Goal: Information Seeking & Learning: Stay updated

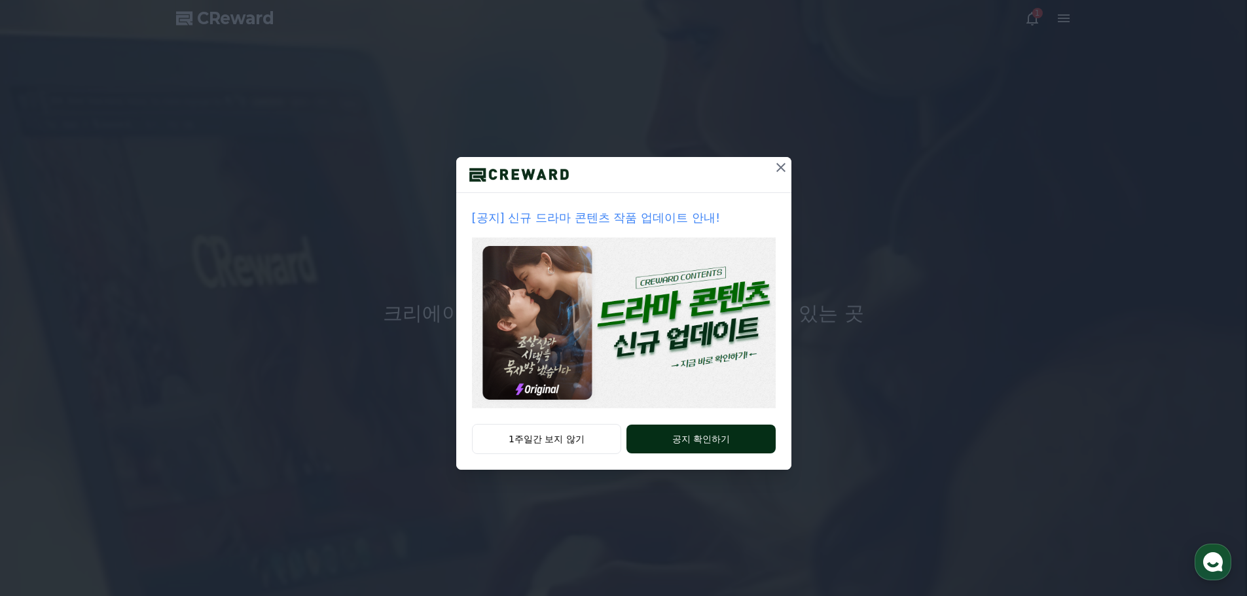
click at [705, 446] on button "공지 확인하기" at bounding box center [700, 439] width 149 height 29
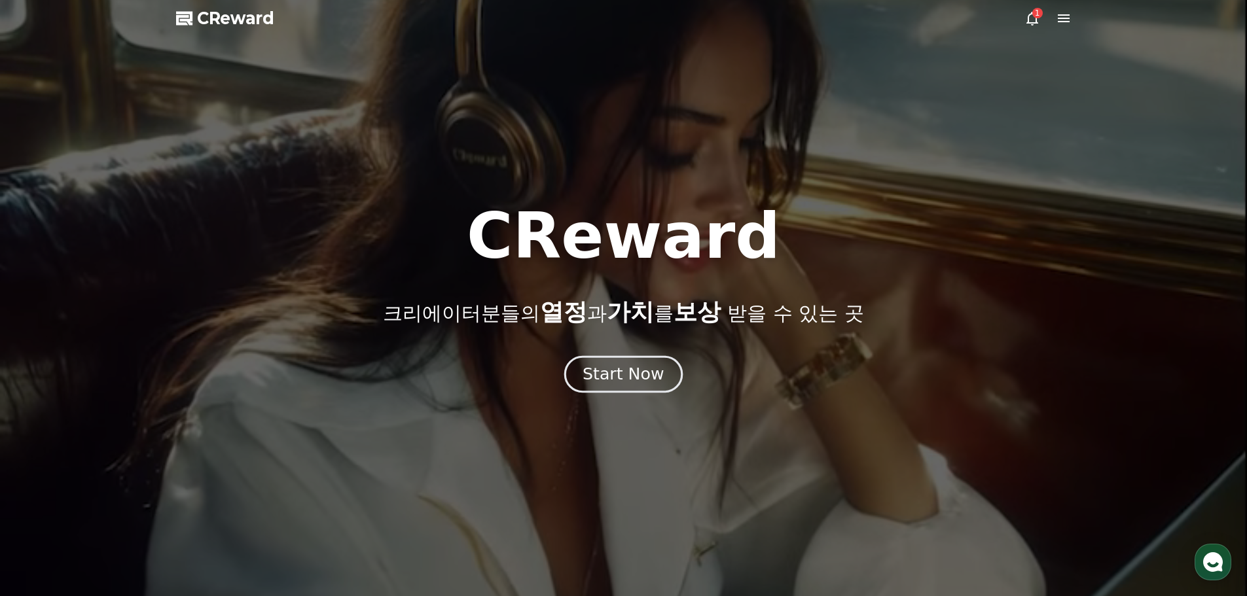
click at [613, 370] on div "Start Now" at bounding box center [622, 374] width 81 height 22
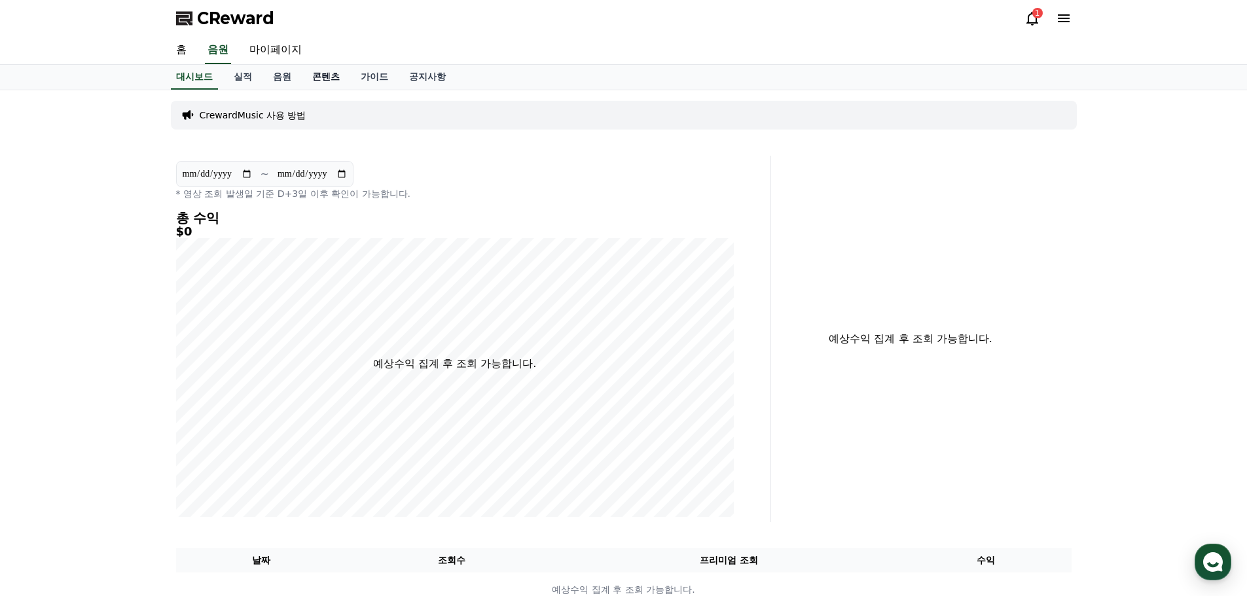
click at [323, 73] on link "콘텐츠" at bounding box center [326, 77] width 48 height 25
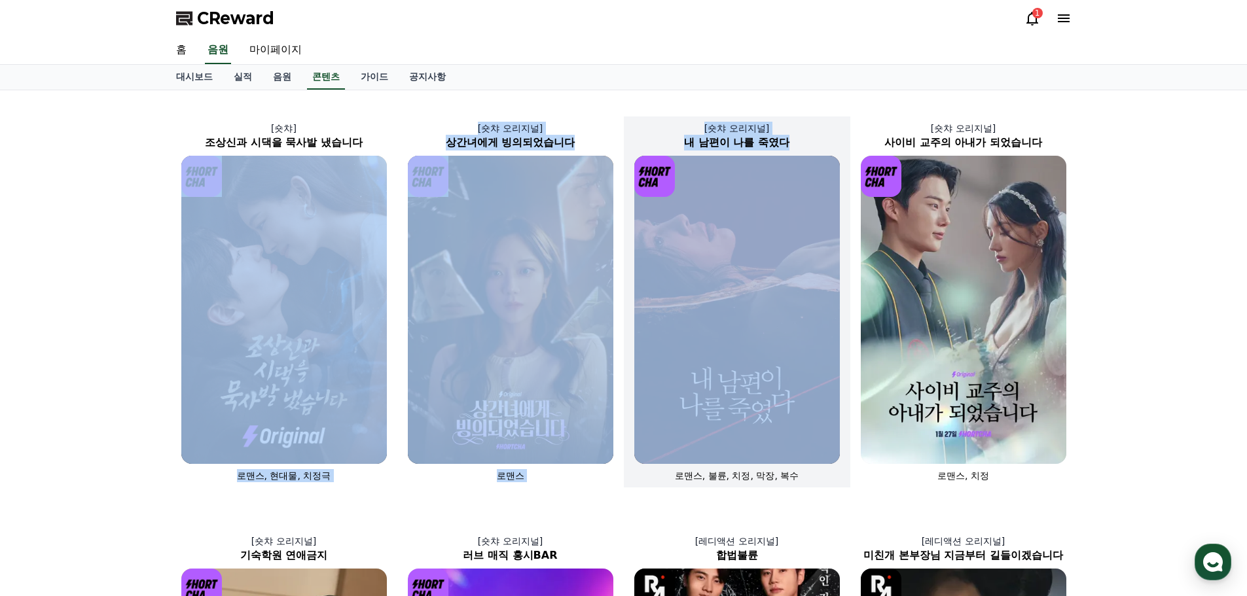
drag, startPoint x: 156, startPoint y: 162, endPoint x: 629, endPoint y: 298, distance: 491.9
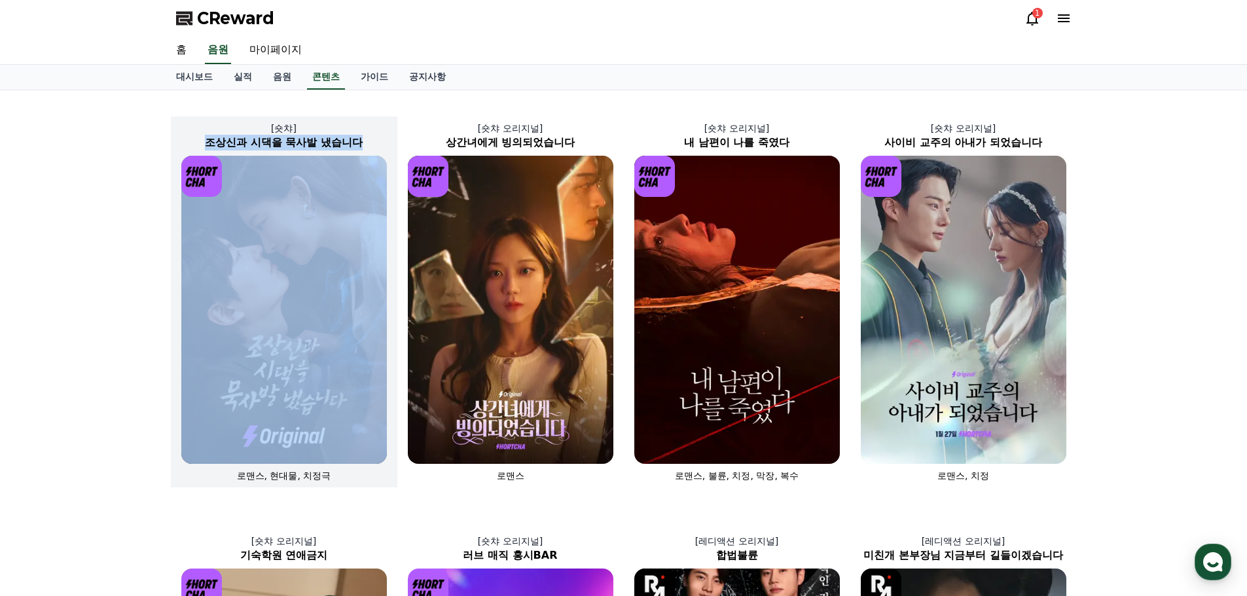
drag, startPoint x: 128, startPoint y: 147, endPoint x: 296, endPoint y: 168, distance: 169.5
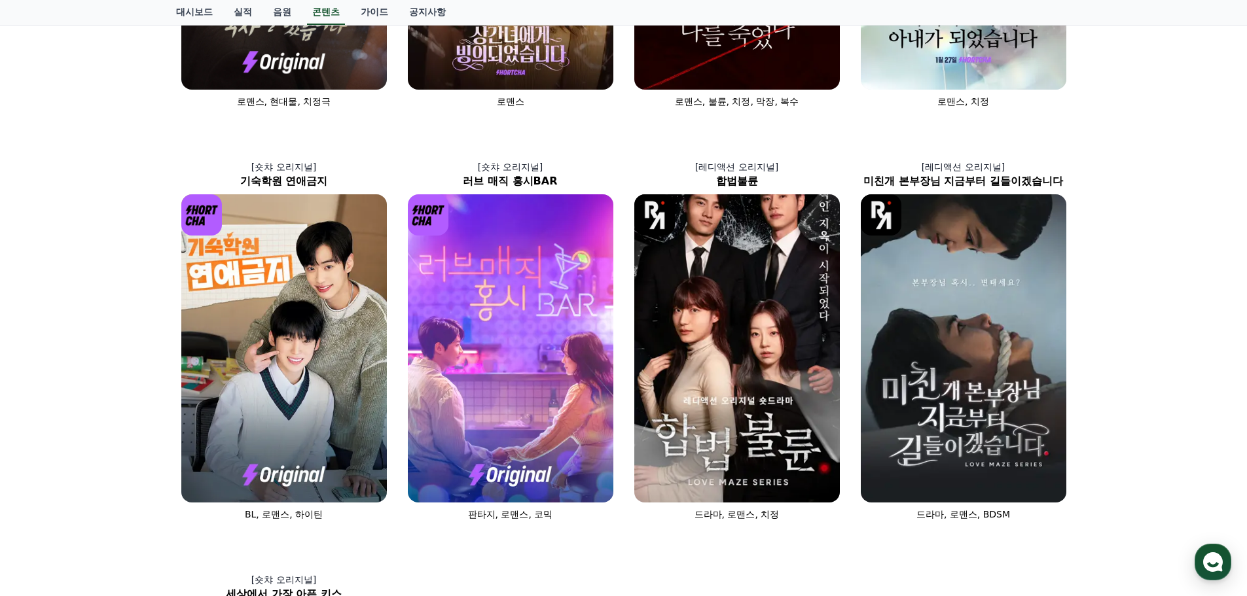
scroll to position [367, 0]
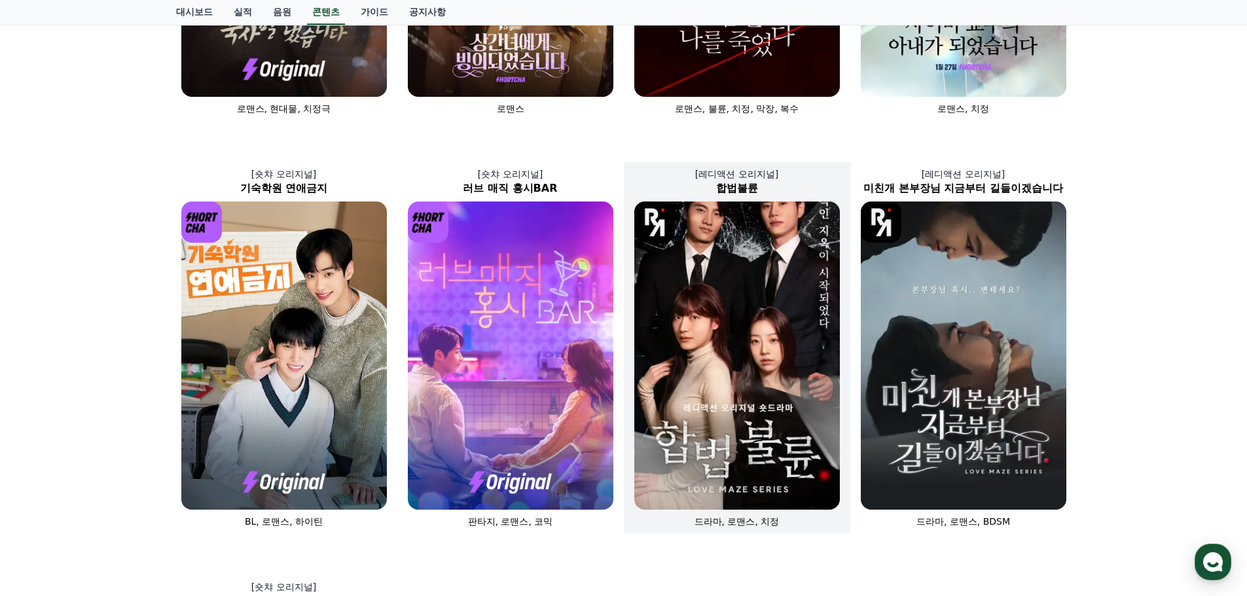
click at [753, 340] on img at bounding box center [737, 356] width 206 height 308
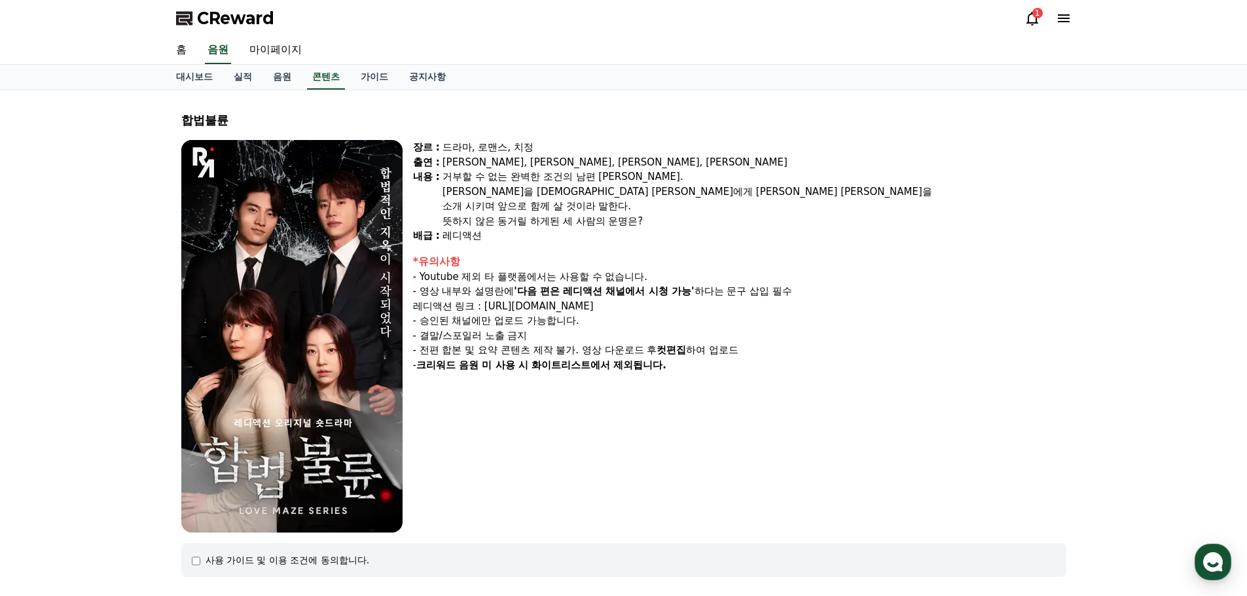
click at [291, 316] on img at bounding box center [291, 336] width 221 height 393
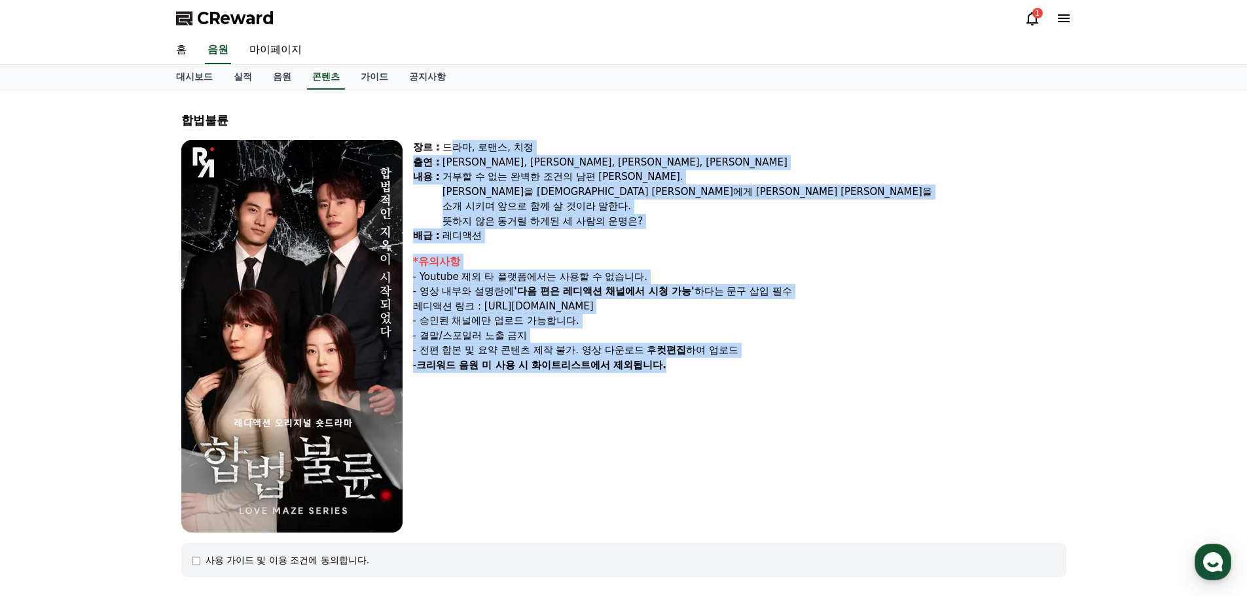
drag, startPoint x: 450, startPoint y: 149, endPoint x: 752, endPoint y: 365, distance: 371.1
click at [752, 365] on div "장르 : 드라마, 로맨스, 치정 출연 : [PERSON_NAME], [PERSON_NAME], [PERSON_NAME], [PERSON_NAM…" at bounding box center [739, 336] width 653 height 393
click at [752, 365] on div "- 크리워드 음원 미 사용 시 화이트리스트에서 제외됩니다." at bounding box center [739, 365] width 653 height 15
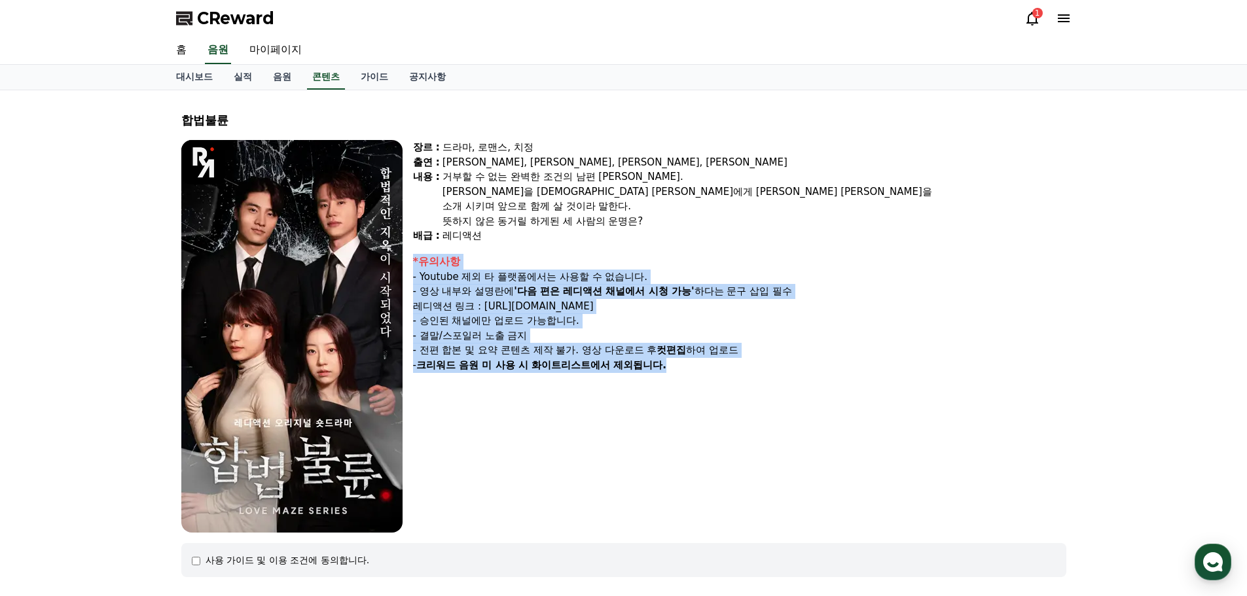
drag, startPoint x: 753, startPoint y: 385, endPoint x: 700, endPoint y: 213, distance: 179.3
click at [702, 227] on div "장르 : 드라마, 로맨스, 치정 출연 : [PERSON_NAME], [PERSON_NAME], [PERSON_NAME], [PERSON_NAM…" at bounding box center [739, 336] width 653 height 393
click at [700, 211] on div "거부할 수 없는 완벽한 조건의 남편 [PERSON_NAME]. [PERSON_NAME]을 [PERSON_NAME] [PERSON_NAME]에게…" at bounding box center [754, 199] width 624 height 59
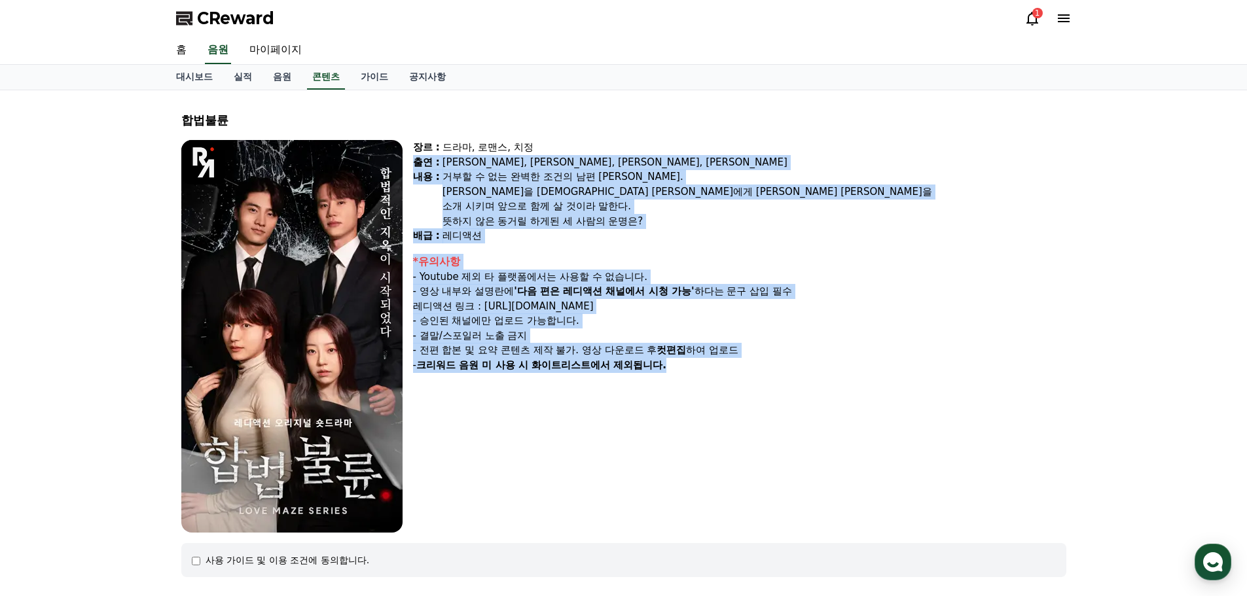
drag, startPoint x: 666, startPoint y: 135, endPoint x: 725, endPoint y: 382, distance: 254.3
click at [722, 380] on div "합법불륜 장르 : 드라마, 로맨스, 치정 출연 : [PERSON_NAME], [PERSON_NAME], [PERSON_NAME], [PERSO…" at bounding box center [623, 344] width 895 height 487
click at [725, 382] on div "장르 : 드라마, 로맨스, 치정 출연 : [PERSON_NAME], [PERSON_NAME], [PERSON_NAME], [PERSON_NAM…" at bounding box center [739, 336] width 653 height 393
drag, startPoint x: 725, startPoint y: 382, endPoint x: 650, endPoint y: 139, distance: 254.2
click at [651, 148] on div "장르 : 드라마, 로맨스, 치정 출연 : [PERSON_NAME], [PERSON_NAME], [PERSON_NAME], [PERSON_NAM…" at bounding box center [739, 336] width 653 height 393
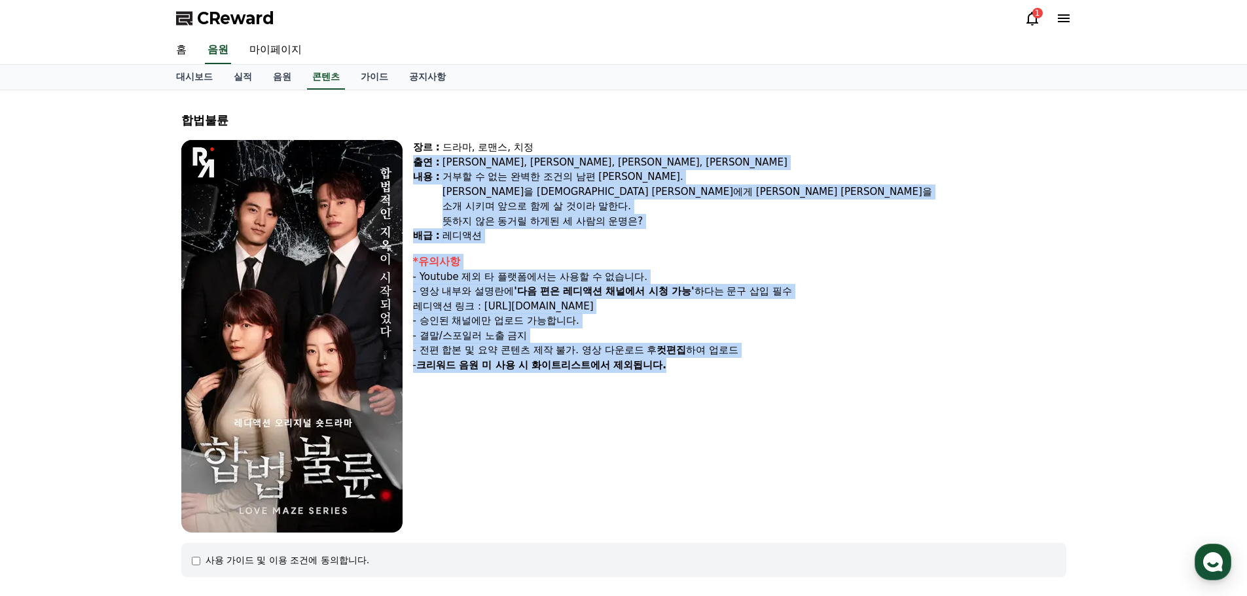
click at [650, 139] on div "합법불륜 장르 : 드라마, 로맨스, 치정 출연 : [PERSON_NAME], [PERSON_NAME], [PERSON_NAME], [PERSO…" at bounding box center [623, 344] width 895 height 487
drag, startPoint x: 650, startPoint y: 139, endPoint x: 700, endPoint y: 380, distance: 245.4
click at [701, 380] on div "합법불륜 장르 : 드라마, 로맨스, 치정 출연 : [PERSON_NAME], [PERSON_NAME], [PERSON_NAME], [PERSO…" at bounding box center [623, 344] width 895 height 487
click at [700, 381] on div "장르 : 드라마, 로맨스, 치정 출연 : [PERSON_NAME], [PERSON_NAME], [PERSON_NAME], [PERSON_NAM…" at bounding box center [739, 336] width 653 height 393
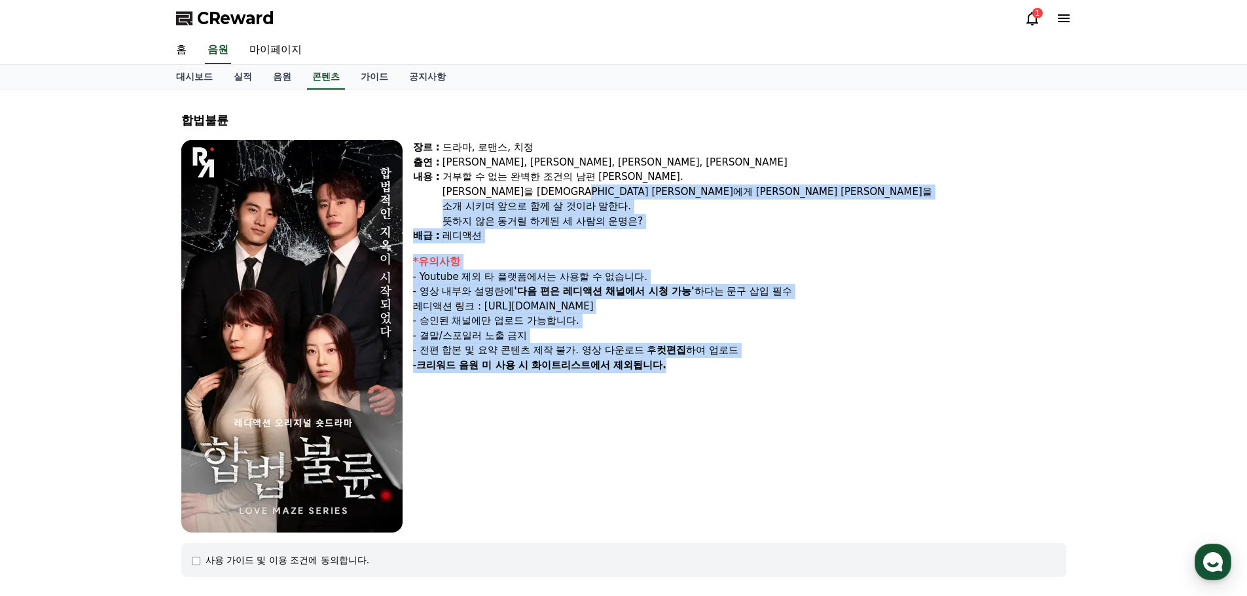
drag, startPoint x: 700, startPoint y: 381, endPoint x: 665, endPoint y: 175, distance: 208.5
click at [665, 178] on div "장르 : 드라마, 로맨스, 치정 출연 : [PERSON_NAME], [PERSON_NAME], [PERSON_NAME], [PERSON_NAM…" at bounding box center [739, 336] width 653 height 393
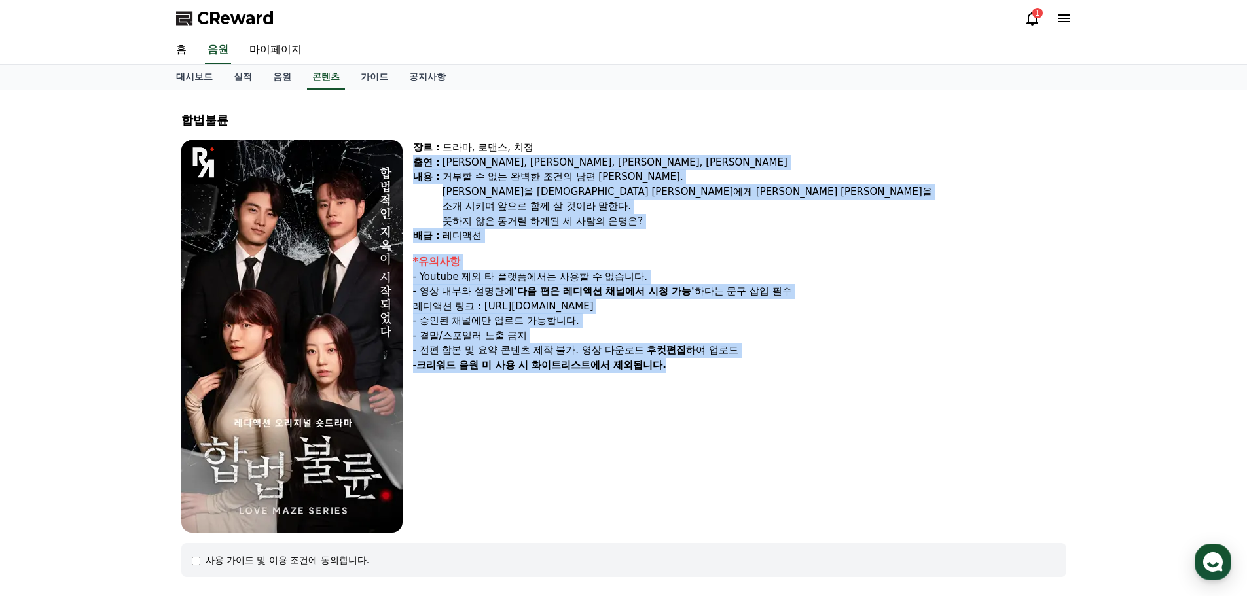
drag, startPoint x: 648, startPoint y: 143, endPoint x: 682, endPoint y: 393, distance: 252.3
click at [682, 393] on div "장르 : 드라마, 로맨스, 치정 출연 : [PERSON_NAME], [PERSON_NAME], [PERSON_NAME], [PERSON_NAM…" at bounding box center [739, 336] width 653 height 393
click at [683, 393] on div "장르 : 드라마, 로맨스, 치정 출연 : [PERSON_NAME], [PERSON_NAME], [PERSON_NAME], [PERSON_NAM…" at bounding box center [739, 336] width 653 height 393
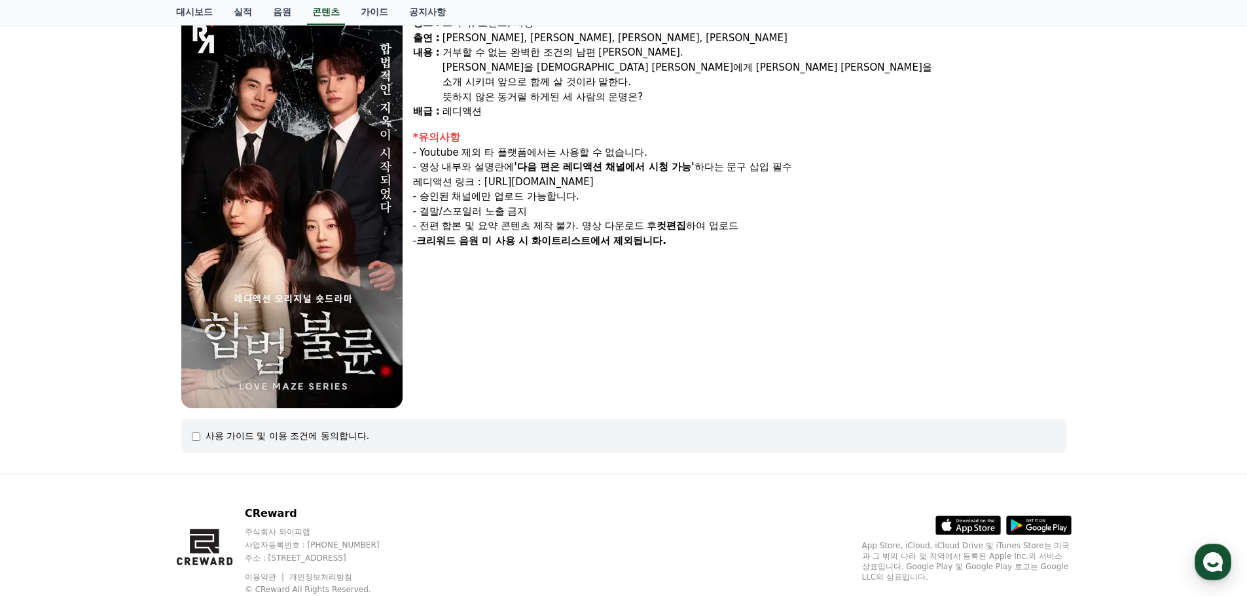
scroll to position [165, 0]
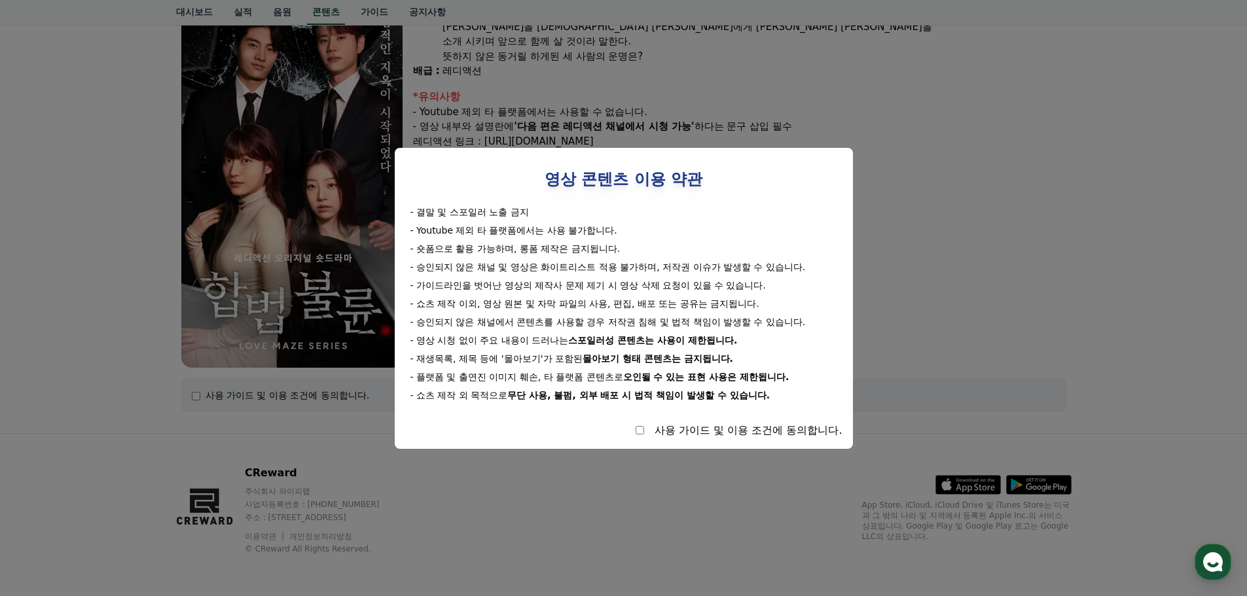
select select
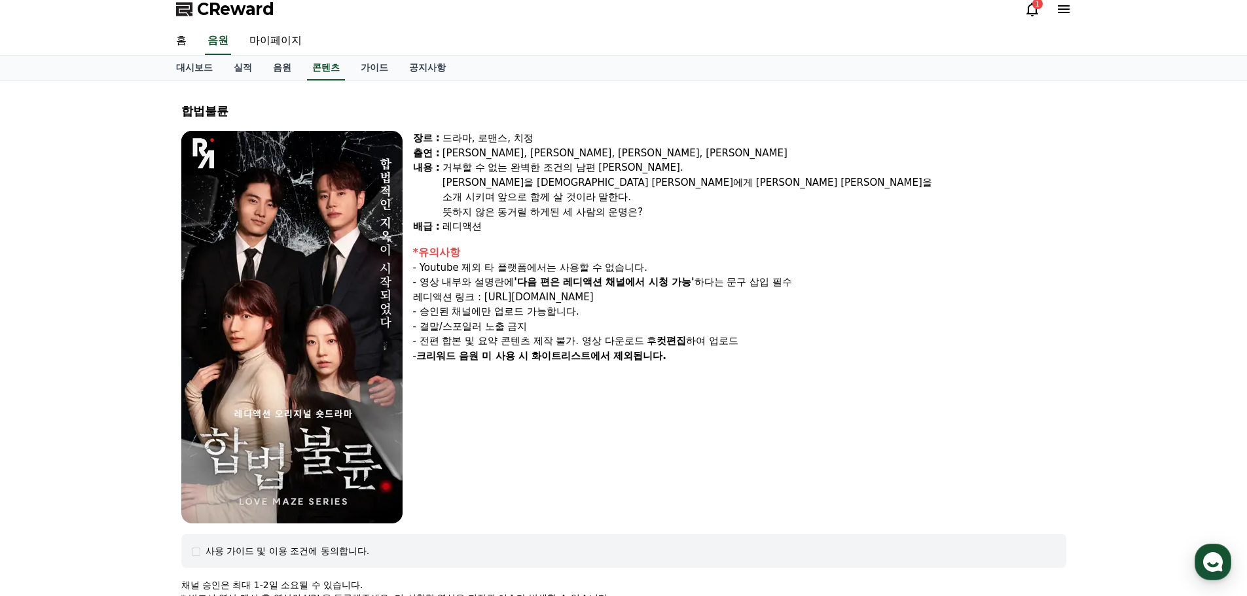
scroll to position [0, 0]
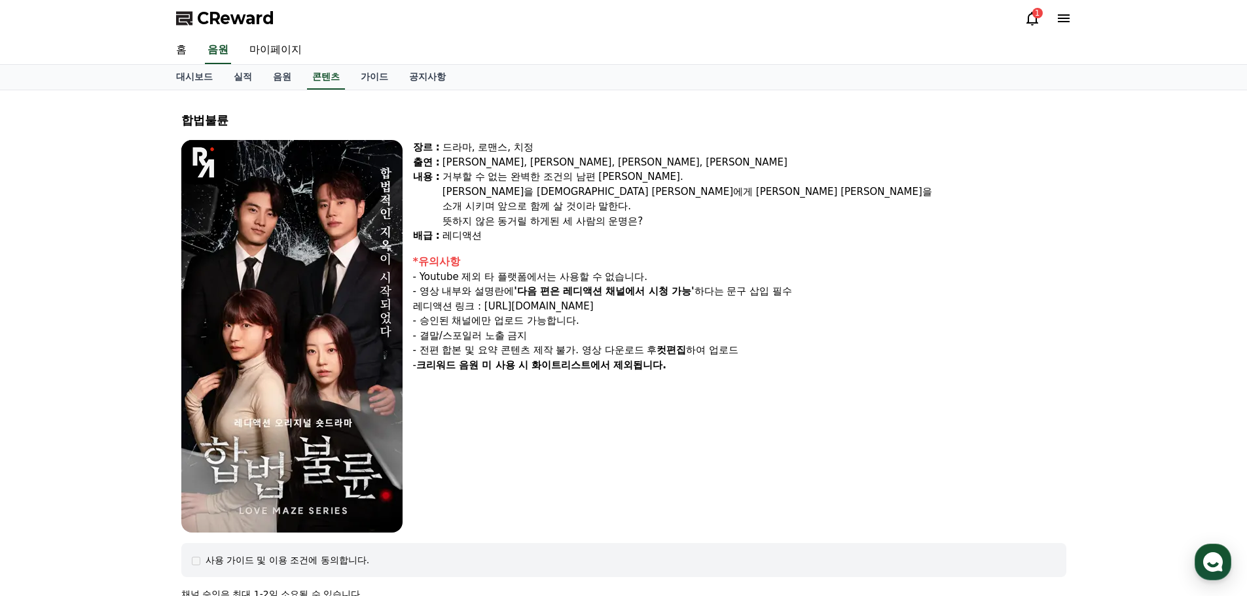
click at [278, 317] on img at bounding box center [291, 336] width 221 height 393
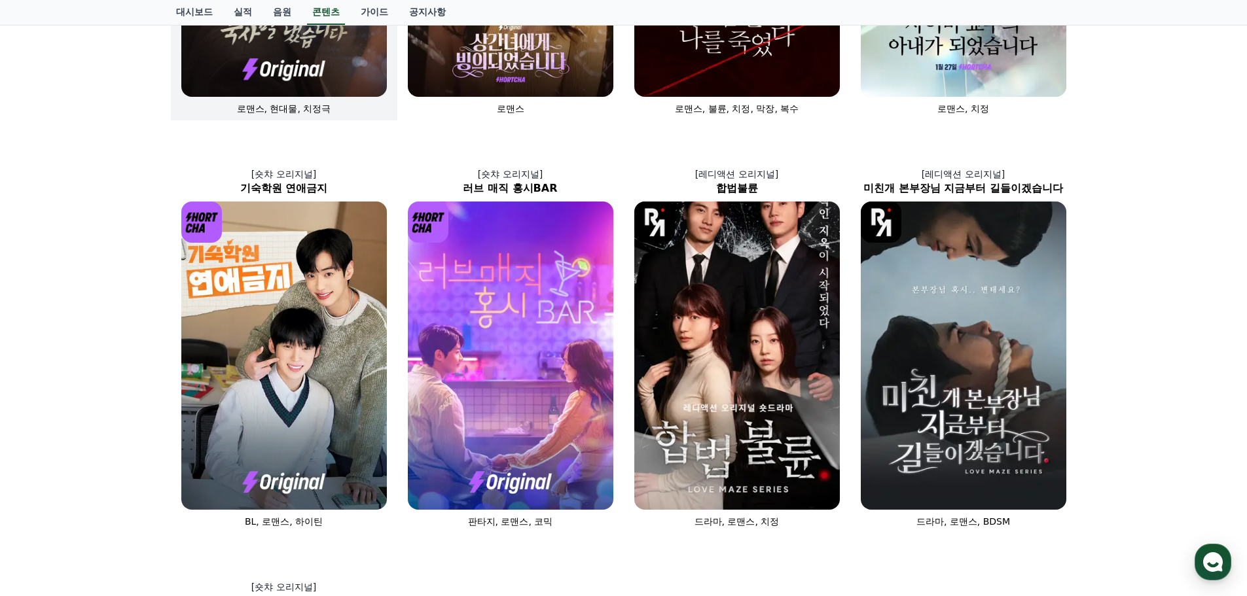
drag, startPoint x: 324, startPoint y: 75, endPoint x: 118, endPoint y: 186, distance: 233.4
click at [119, 186] on div "[숏챠] 조상신과 시댁을 묵사발 냈습니다 로맨스, 현대물, 치정극 [숏챠 오리지널] 상간녀에게 빙의되었습니다 로맨스 [숏챠 오리지널] 내 남편…" at bounding box center [623, 340] width 1247 height 1234
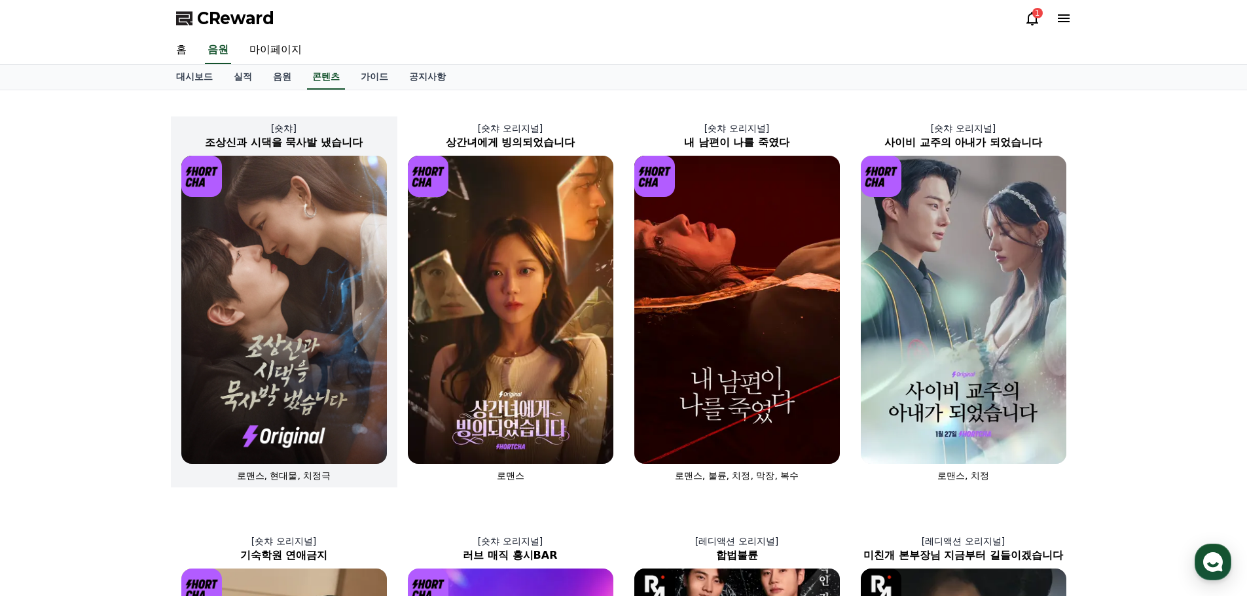
click at [293, 271] on img at bounding box center [284, 310] width 206 height 308
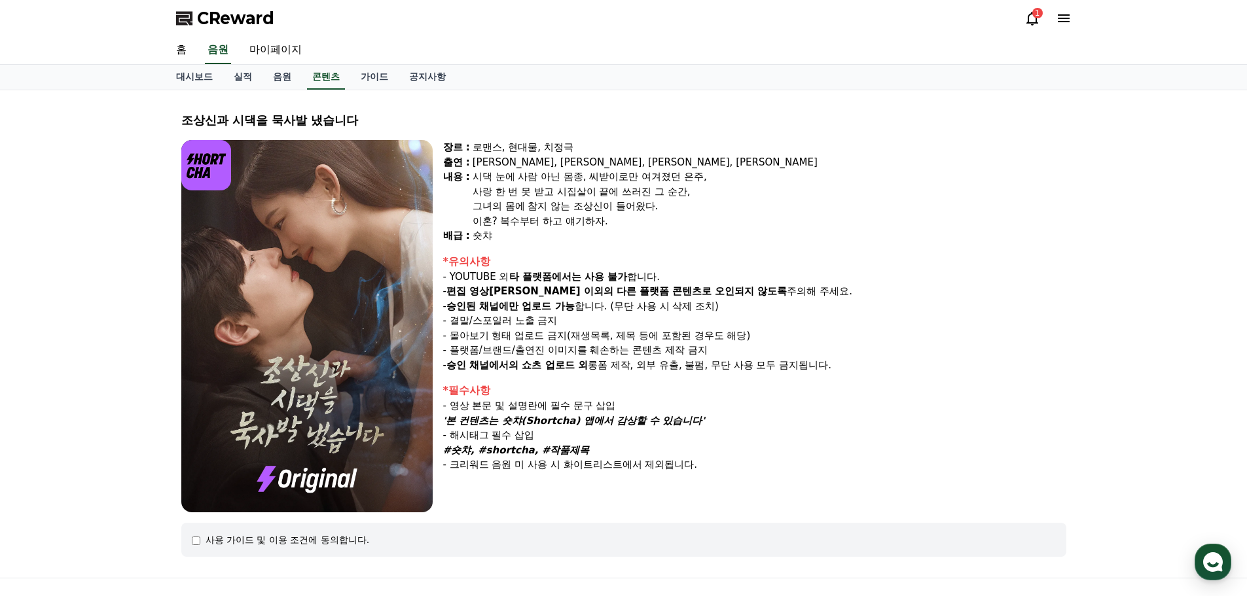
drag, startPoint x: 467, startPoint y: 171, endPoint x: 651, endPoint y: 361, distance: 263.8
click at [641, 356] on div "장르 : 로맨스, 현대물, 치정극 출연 : [PERSON_NAME], [PERSON_NAME], [PERSON_NAME], [PERSON_NA…" at bounding box center [754, 326] width 623 height 372
click at [652, 361] on p "- 승인 채널에서의 쇼츠 업로드 외 롱폼 제작, 외부 유출, 불펌, 무단 사용 모두 금지됩니다." at bounding box center [754, 365] width 623 height 15
drag, startPoint x: 713, startPoint y: 379, endPoint x: 556, endPoint y: 141, distance: 285.7
click at [556, 141] on div "장르 : 로맨스, 현대물, 치정극 출연 : [PERSON_NAME], [PERSON_NAME], [PERSON_NAME], [PERSON_NA…" at bounding box center [754, 326] width 623 height 372
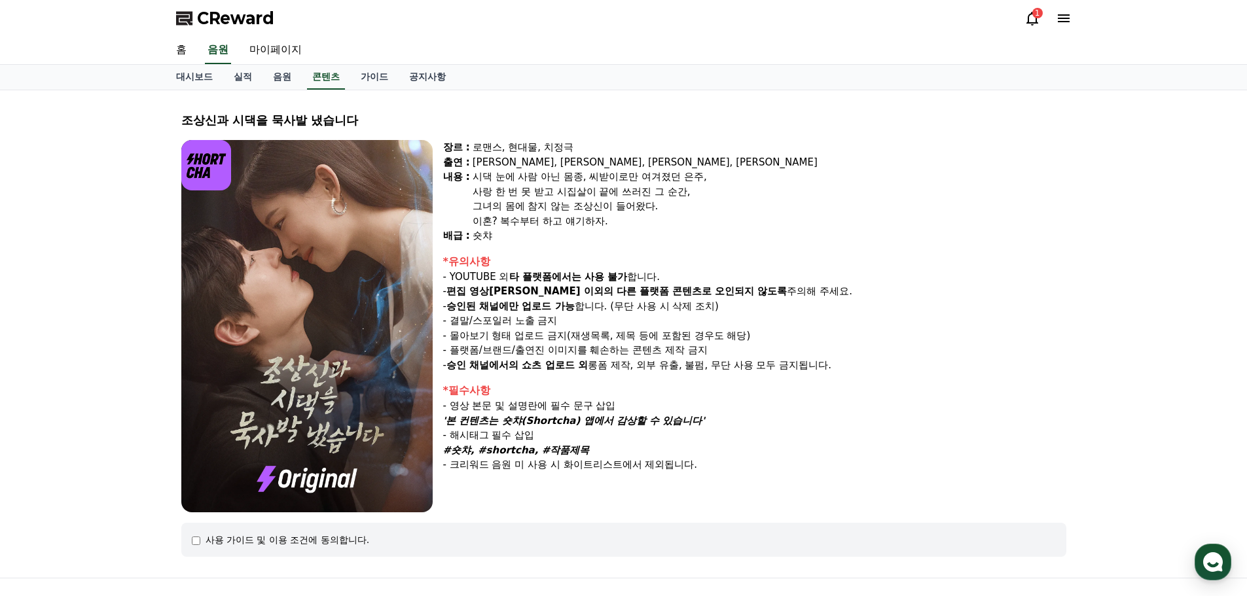
click at [552, 137] on div "조상[DEMOGRAPHIC_DATA]과 시댁을 묵사발 냈습니다 장르 : 로맨스, 현대물, 치정극 출연 : [PERSON_NAME], [PERS…" at bounding box center [623, 334] width 895 height 467
drag, startPoint x: 548, startPoint y: 133, endPoint x: 733, endPoint y: 485, distance: 397.9
click at [733, 485] on div "조상[DEMOGRAPHIC_DATA]과 시댁을 묵사발 냈습니다 장르 : 로맨스, 현대물, 치정극 출연 : [PERSON_NAME], [PERS…" at bounding box center [623, 334] width 895 height 467
click at [733, 485] on div "장르 : 로맨스, 현대물, 치정극 출연 : [PERSON_NAME], [PERSON_NAME], [PERSON_NAME], [PERSON_NA…" at bounding box center [754, 326] width 623 height 372
drag, startPoint x: 733, startPoint y: 485, endPoint x: 459, endPoint y: 105, distance: 468.8
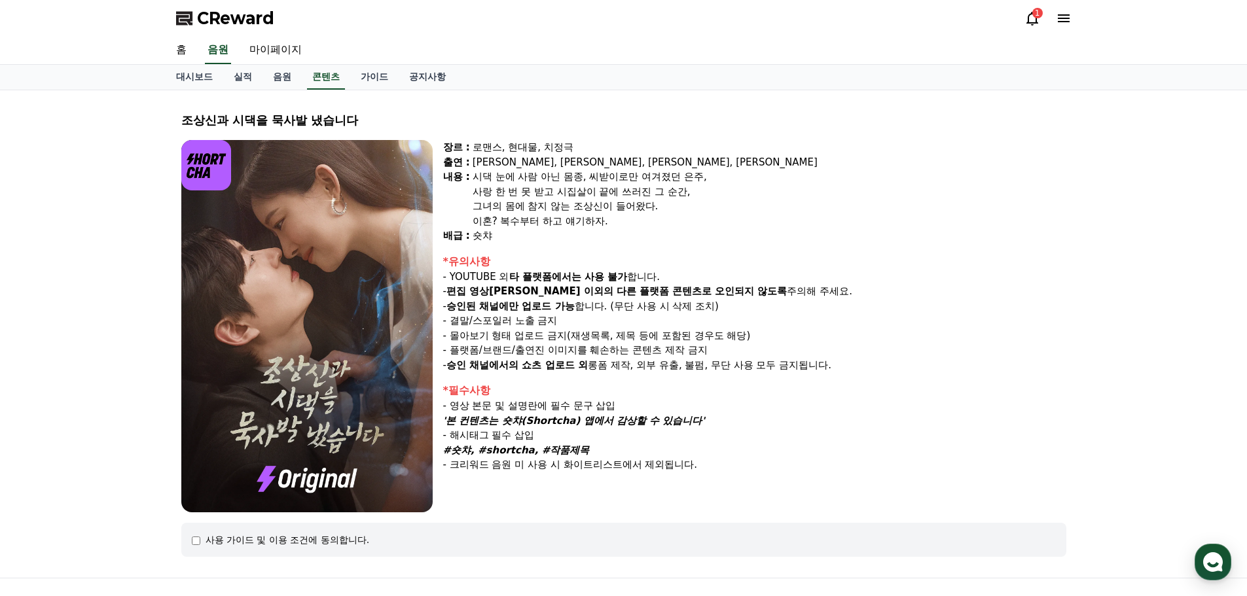
click at [459, 105] on div "조상[DEMOGRAPHIC_DATA]과 시댁을 묵사발 냈습니다 장르 : 로맨스, 현대물, 치정극 출연 : [PERSON_NAME], [PERS…" at bounding box center [623, 334] width 895 height 467
click at [458, 105] on div "조상[DEMOGRAPHIC_DATA]과 시댁을 묵사발 냈습니다 장르 : 로맨스, 현대물, 치정극 출연 : [PERSON_NAME], [PERS…" at bounding box center [623, 334] width 895 height 467
drag, startPoint x: 458, startPoint y: 105, endPoint x: 722, endPoint y: 454, distance: 437.9
click at [721, 452] on div "조상[DEMOGRAPHIC_DATA]과 시댁을 묵사발 냈습니다 장르 : 로맨스, 현대물, 치정극 출연 : [PERSON_NAME], [PERS…" at bounding box center [623, 334] width 895 height 467
click at [726, 459] on p "- 크리워드 음원 미 사용 시 화이트리스트에서 제외됩니다." at bounding box center [754, 464] width 623 height 15
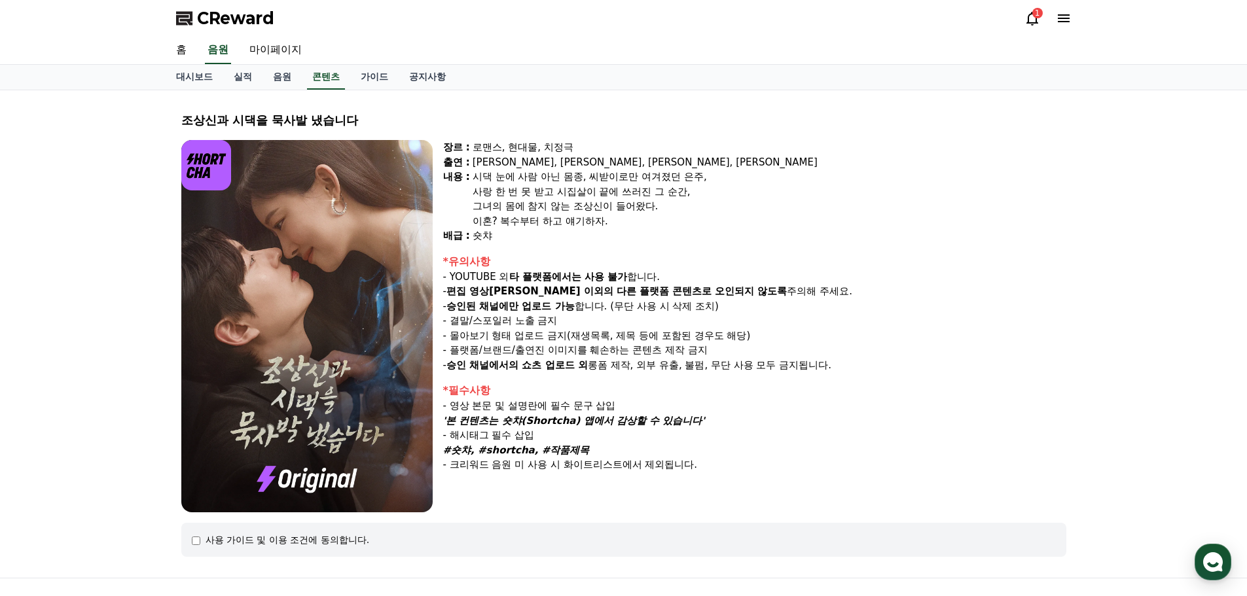
drag, startPoint x: 726, startPoint y: 459, endPoint x: 452, endPoint y: 121, distance: 435.5
click at [454, 124] on div "조상[DEMOGRAPHIC_DATA]과 시댁을 묵사발 냈습니다 장르 : 로맨스, 현대물, 치정극 출연 : [PERSON_NAME], [PERS…" at bounding box center [623, 334] width 895 height 467
click at [452, 120] on div "조상신과 시댁을 묵사발 냈습니다" at bounding box center [623, 120] width 885 height 18
click at [580, 300] on p "- 승인된 채널에만 업로드 가능 합니다. (무단 사용 시 삭제 조치)" at bounding box center [754, 306] width 623 height 15
drag, startPoint x: 459, startPoint y: 125, endPoint x: 720, endPoint y: 476, distance: 437.5
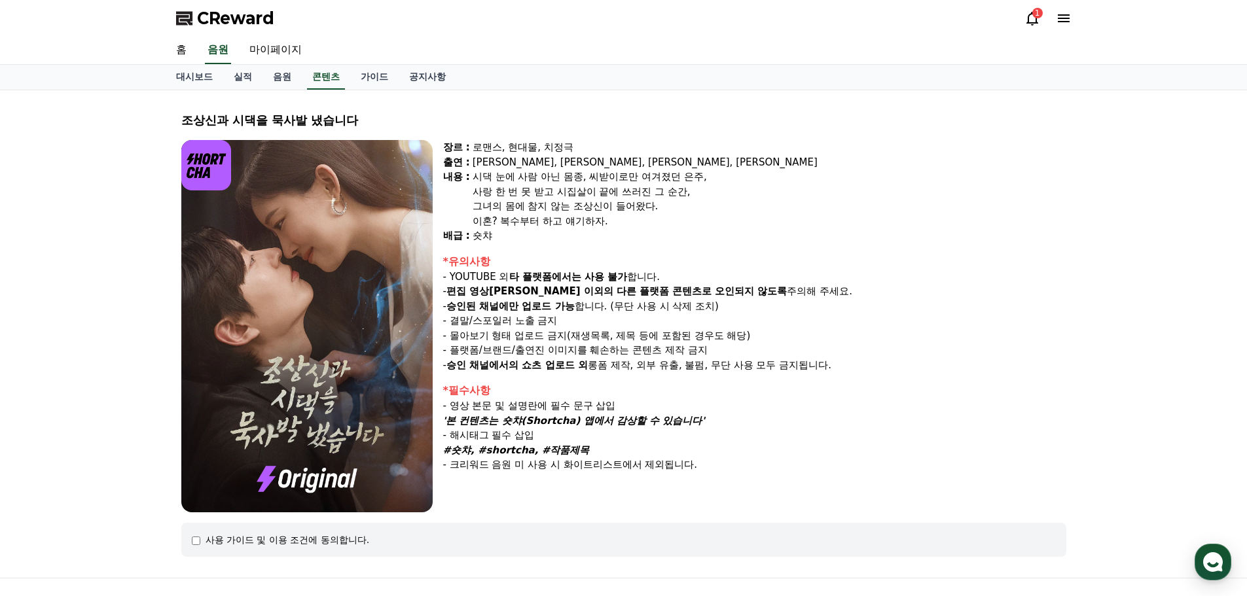
click at [719, 476] on div "조상[DEMOGRAPHIC_DATA]과 시댁을 묵사발 냈습니다 장르 : 로맨스, 현대물, 치정극 출연 : [PERSON_NAME], [PERS…" at bounding box center [623, 334] width 895 height 467
click at [720, 476] on div "장르 : 로맨스, 현대물, 치정극 출연 : [PERSON_NAME], [PERSON_NAME], [PERSON_NAME], [PERSON_NA…" at bounding box center [754, 326] width 623 height 372
drag, startPoint x: 720, startPoint y: 476, endPoint x: 489, endPoint y: 124, distance: 420.6
click at [491, 126] on div "조상[DEMOGRAPHIC_DATA]과 시댁을 묵사발 냈습니다 장르 : 로맨스, 현대물, 치정극 출연 : [PERSON_NAME], [PERS…" at bounding box center [623, 334] width 895 height 467
click at [489, 124] on div "조상신과 시댁을 묵사발 냈습니다" at bounding box center [623, 120] width 885 height 18
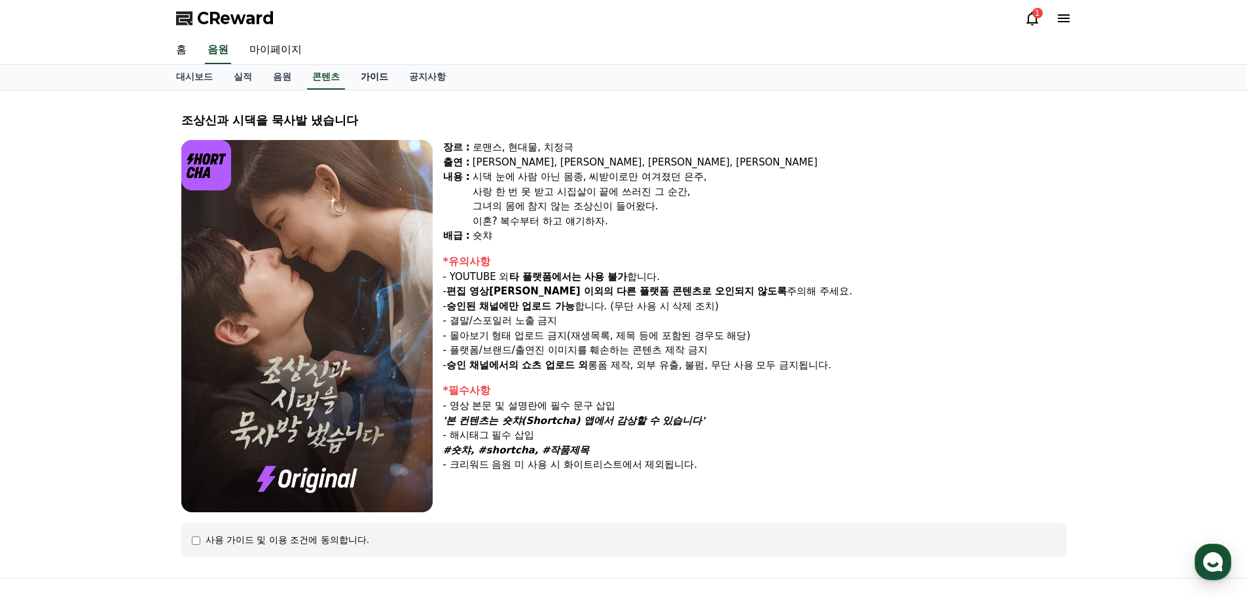
click at [376, 73] on link "가이드" at bounding box center [374, 77] width 48 height 25
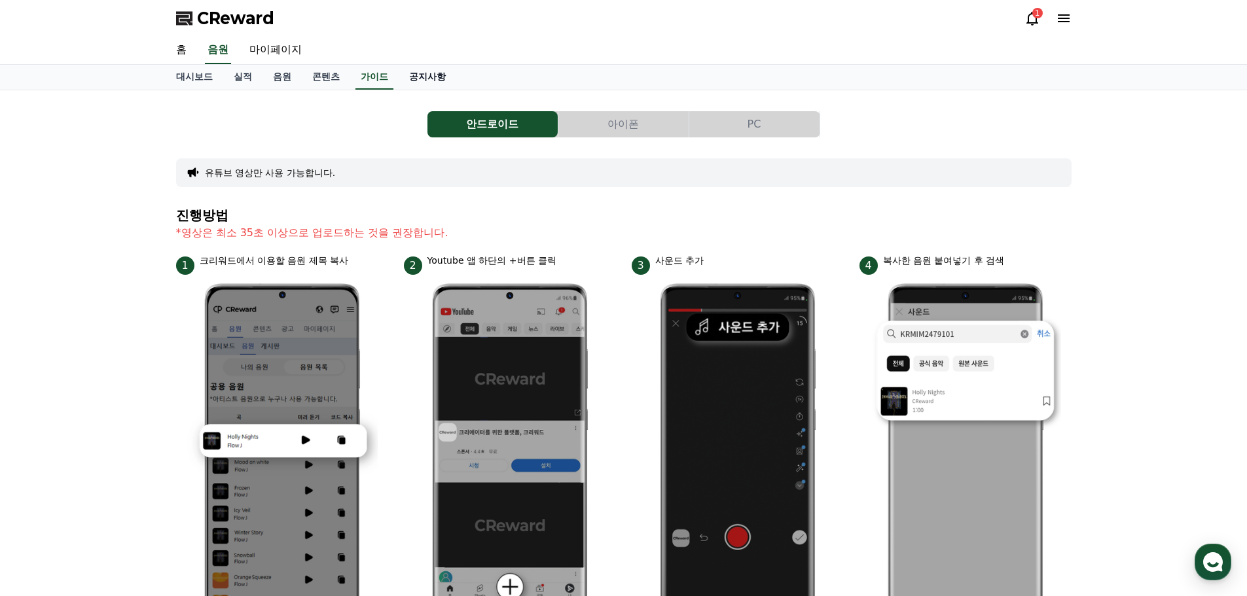
click at [434, 76] on link "공지사항" at bounding box center [428, 77] width 58 height 25
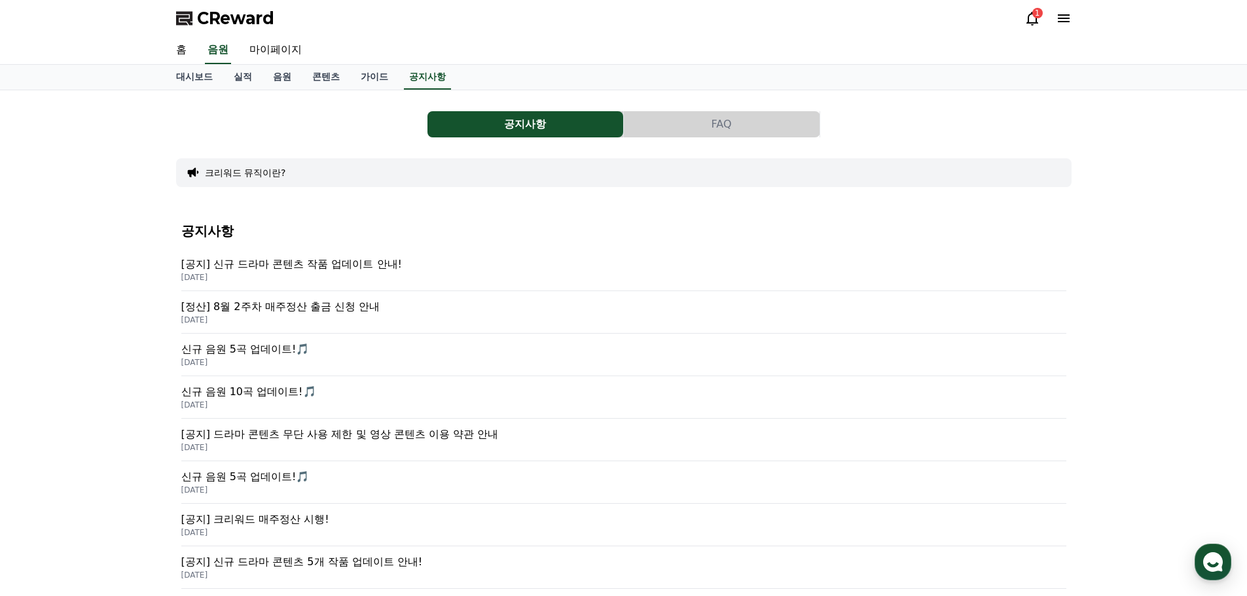
click at [744, 122] on button "FAQ" at bounding box center [722, 124] width 196 height 26
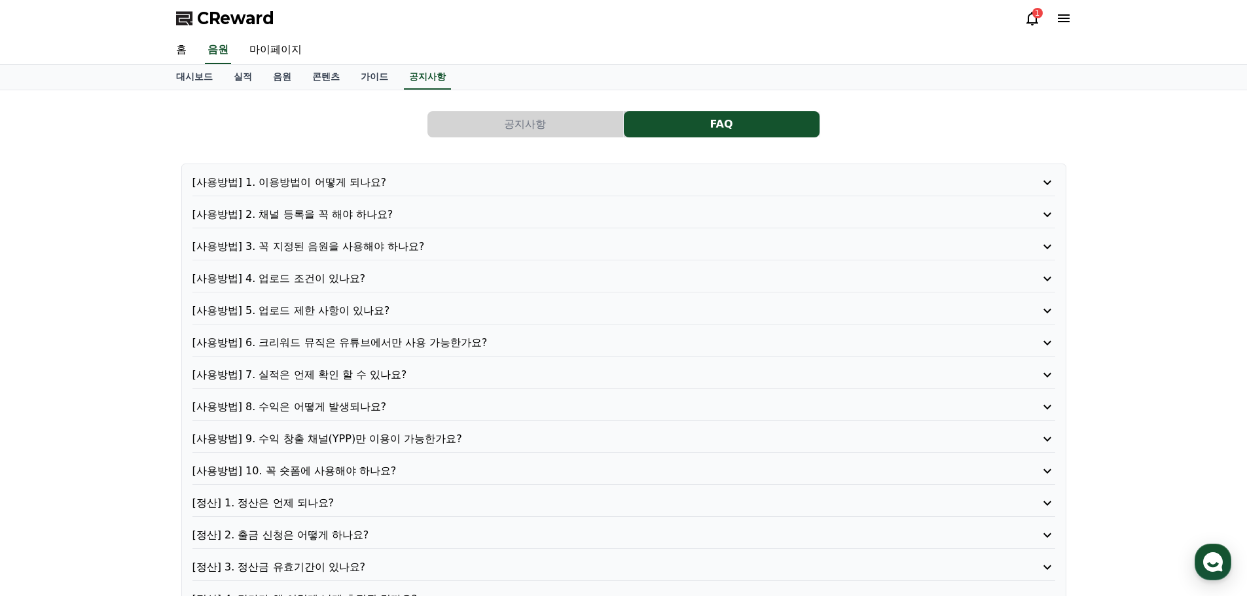
click at [535, 126] on button "공지사항" at bounding box center [525, 124] width 196 height 26
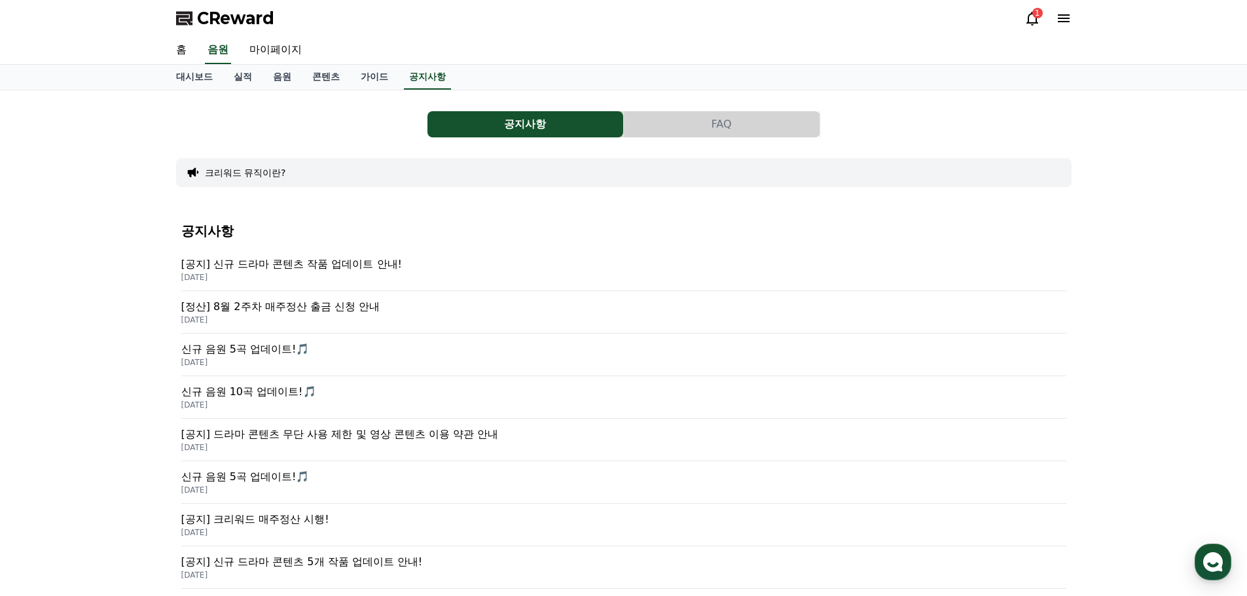
drag, startPoint x: 338, startPoint y: 236, endPoint x: 422, endPoint y: 276, distance: 93.1
click at [422, 276] on div "공지사항 [공지] 신규 드라마 콘텐츠 작품 업데이트 안내! [DATE] [정산] 8월 2주차 매주정산 출금 신청 안내 [DATE] 신규 음원 …" at bounding box center [623, 533] width 885 height 641
click at [423, 276] on p "[DATE]" at bounding box center [623, 277] width 885 height 10
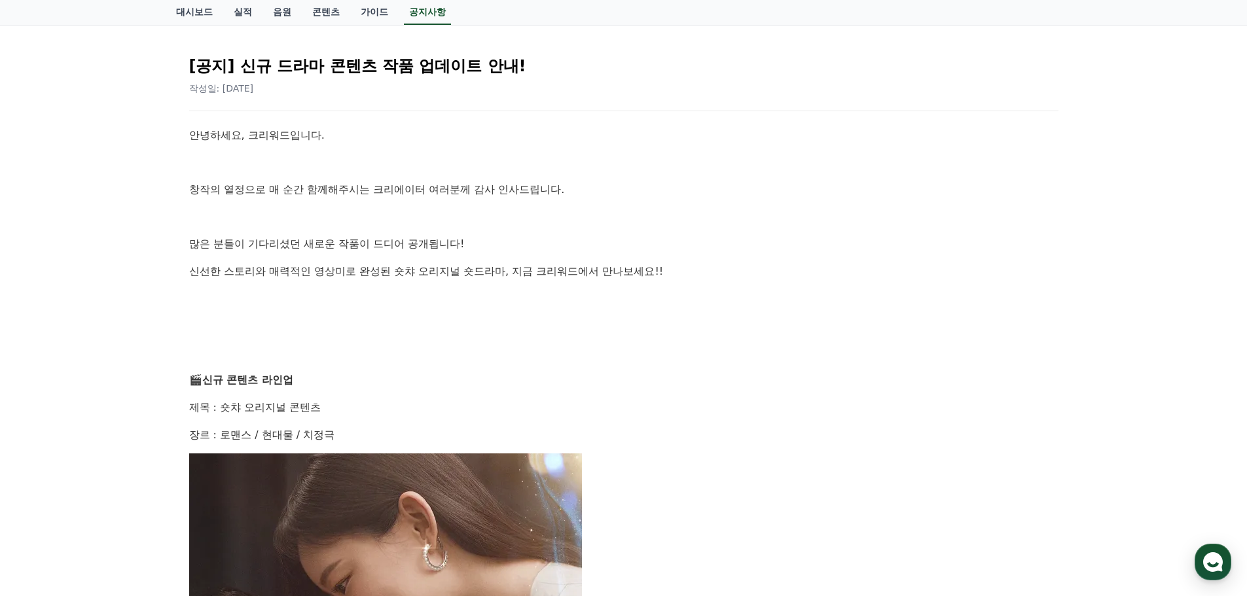
scroll to position [65, 0]
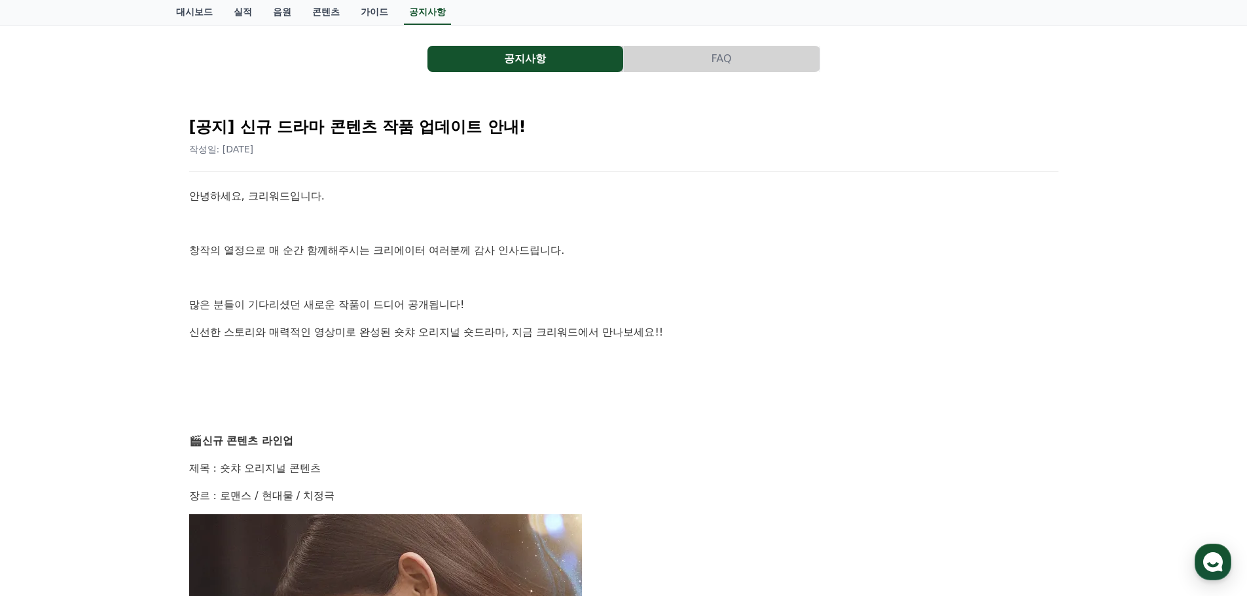
drag, startPoint x: 480, startPoint y: 223, endPoint x: 501, endPoint y: 364, distance: 142.8
click at [501, 364] on p at bounding box center [623, 359] width 869 height 17
drag, startPoint x: 501, startPoint y: 364, endPoint x: 440, endPoint y: 211, distance: 164.4
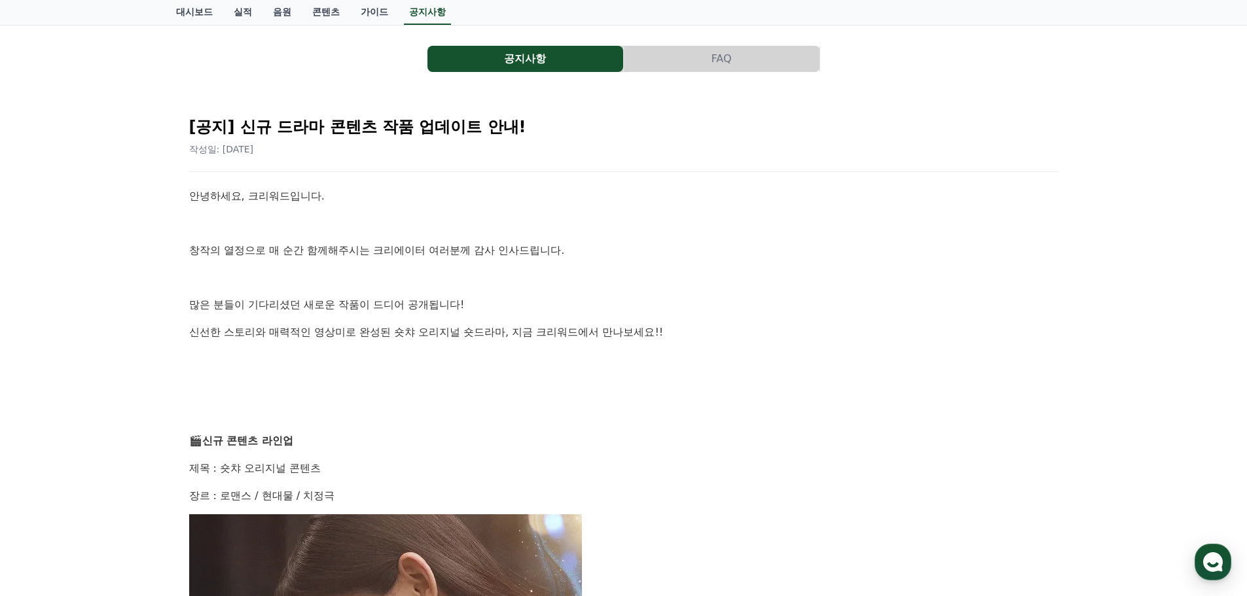
drag, startPoint x: 440, startPoint y: 211, endPoint x: 478, endPoint y: 363, distance: 155.9
click at [478, 365] on p at bounding box center [623, 359] width 869 height 17
drag, startPoint x: 478, startPoint y: 365, endPoint x: 418, endPoint y: 194, distance: 180.7
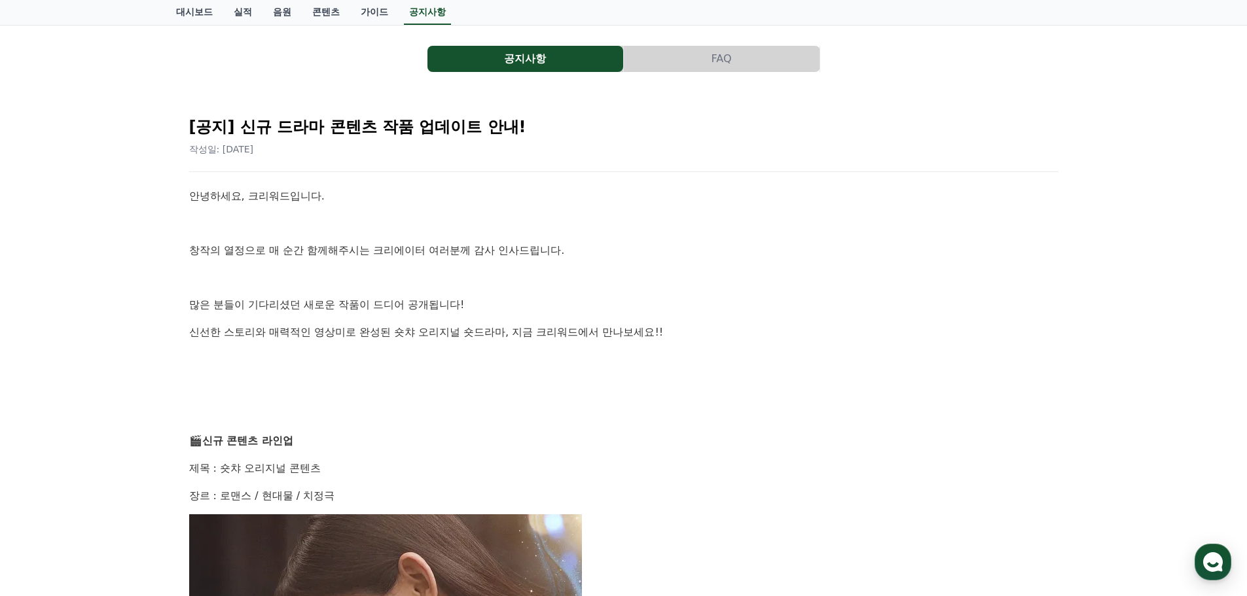
click at [418, 194] on p "안녕하세요, 크리워드입니다." at bounding box center [623, 196] width 869 height 17
drag, startPoint x: 416, startPoint y: 194, endPoint x: 554, endPoint y: 385, distance: 236.3
click at [554, 385] on p at bounding box center [623, 386] width 869 height 17
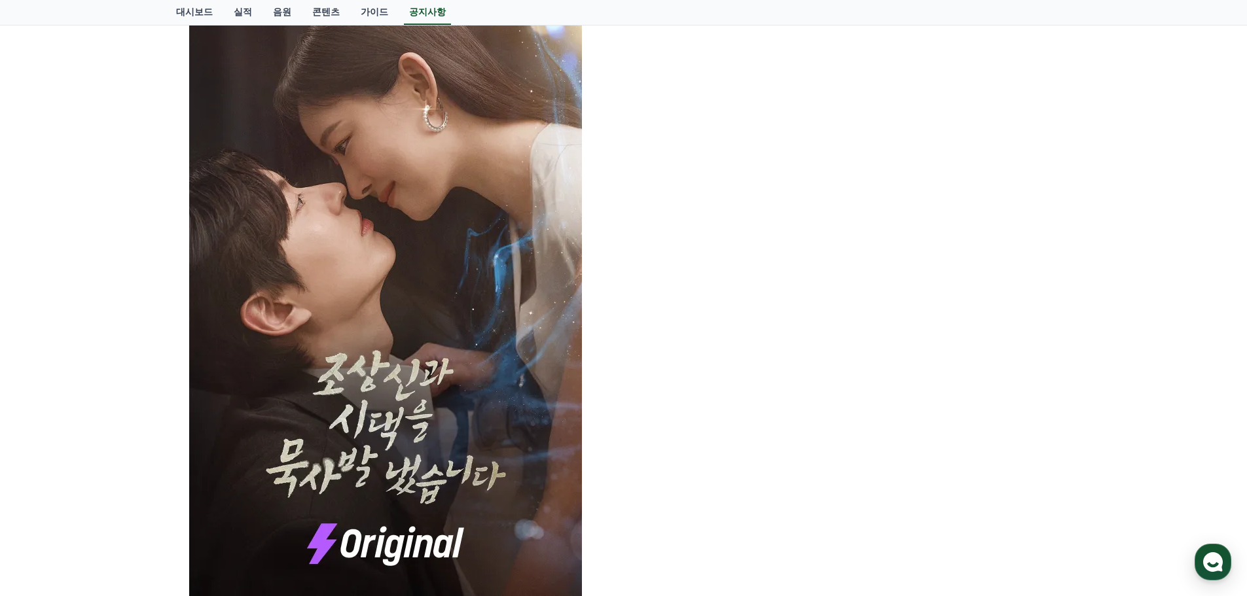
scroll to position [654, 0]
